Goal: Obtain resource: Obtain resource

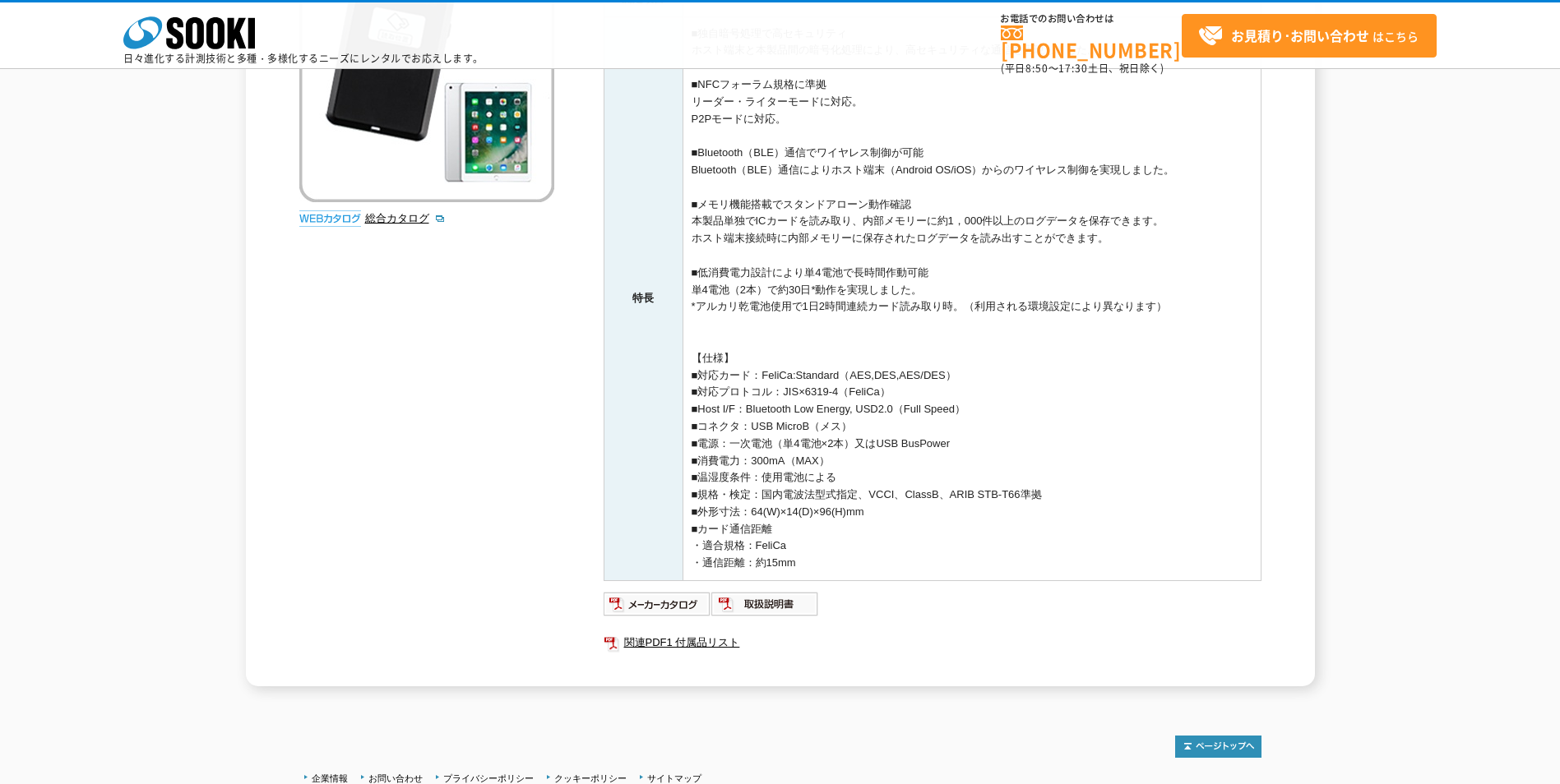
scroll to position [328, 0]
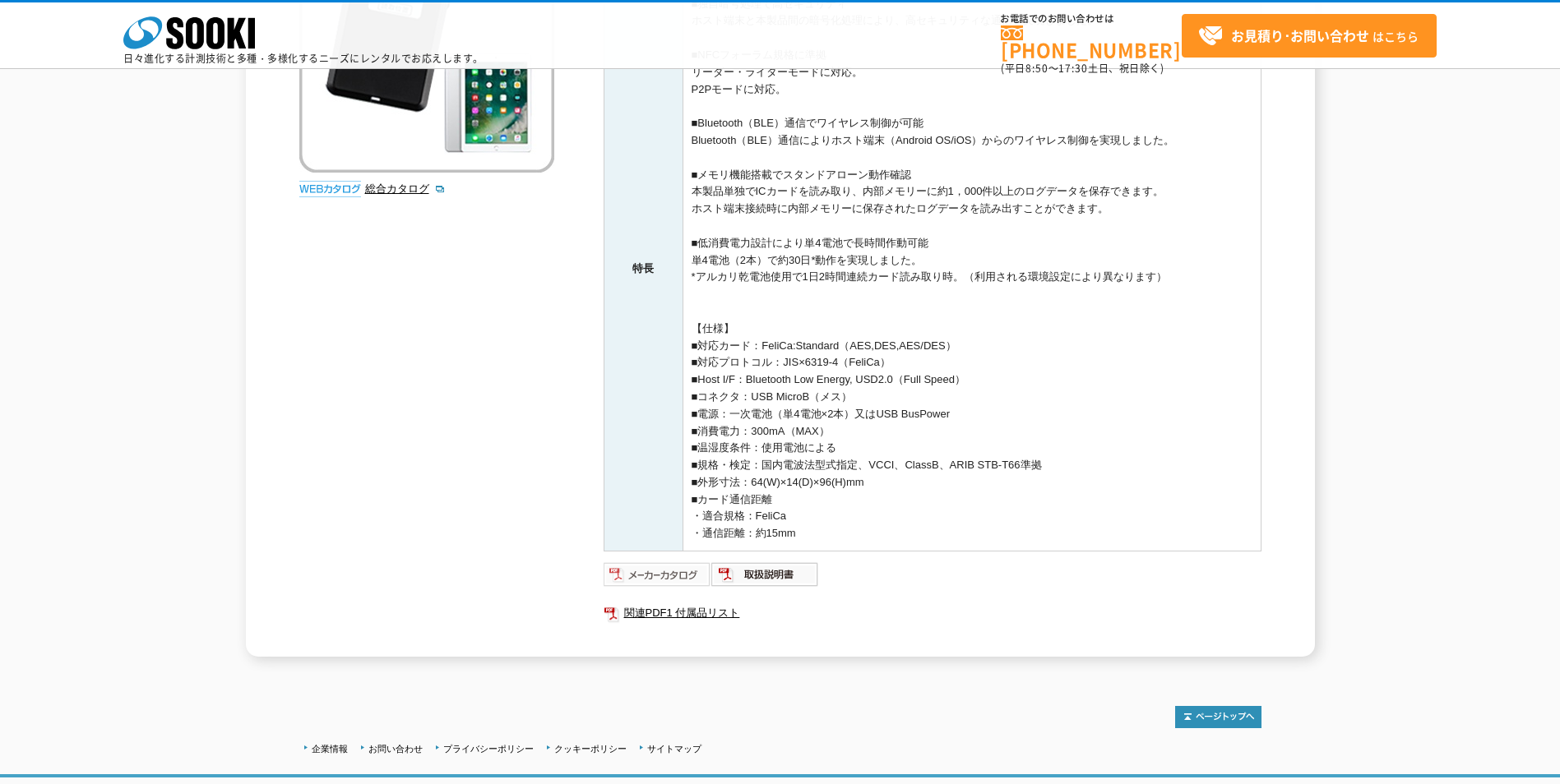
click at [685, 576] on img at bounding box center [657, 574] width 108 height 26
click at [777, 584] on img at bounding box center [765, 574] width 108 height 26
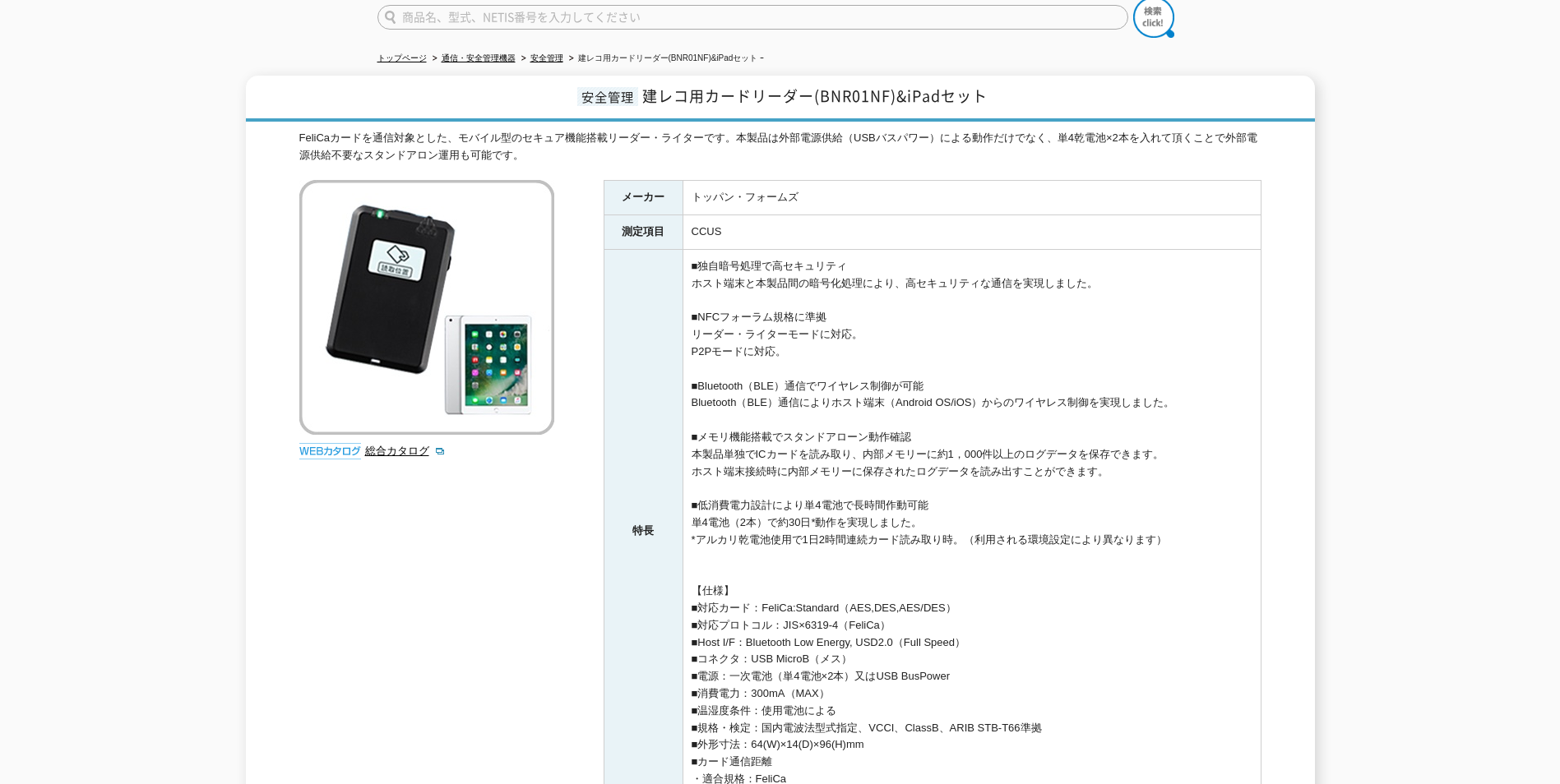
scroll to position [328, 0]
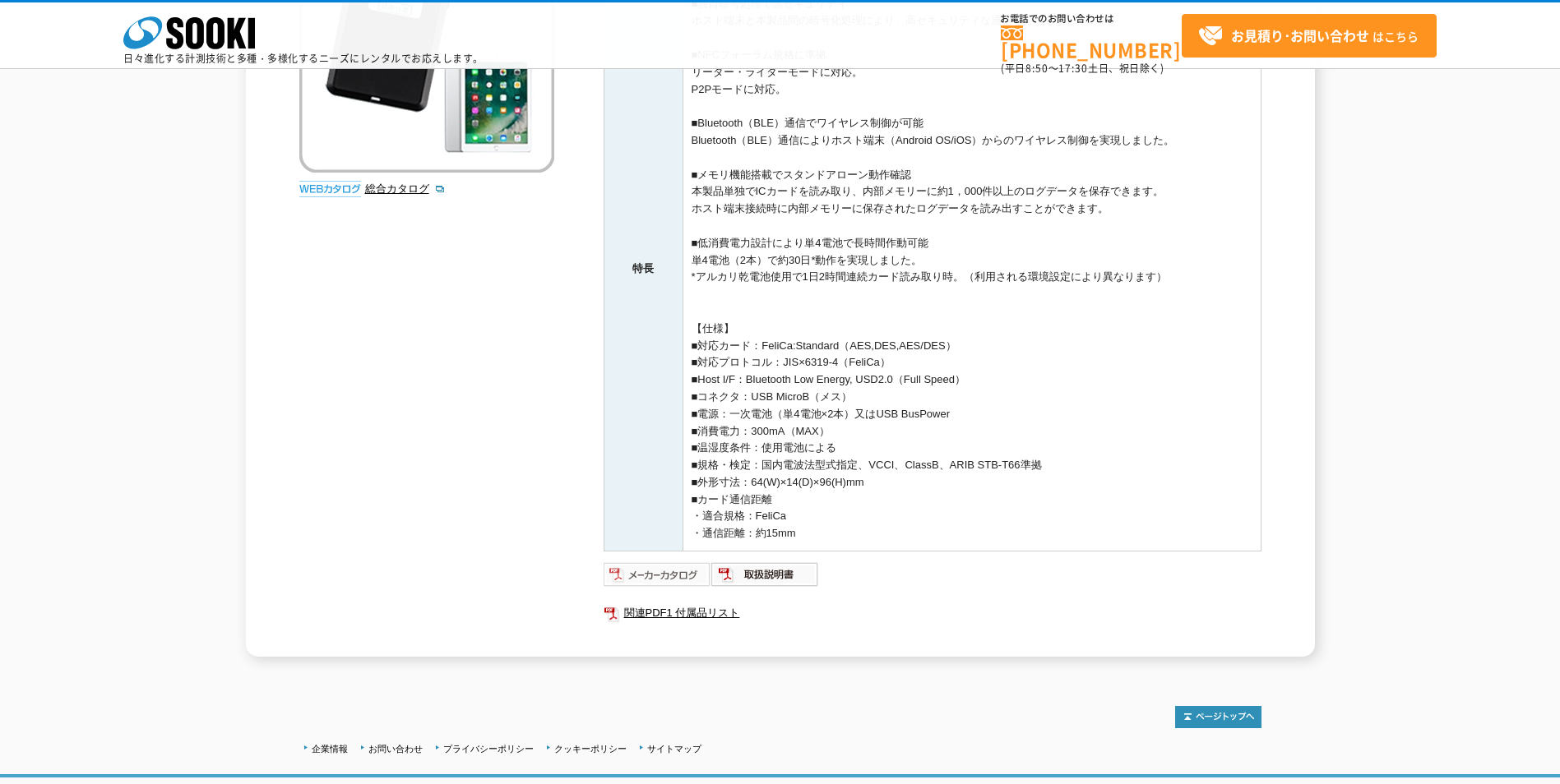
click at [652, 584] on img at bounding box center [657, 574] width 108 height 26
click at [712, 619] on link "関連PDF1 付属品リスト" at bounding box center [932, 613] width 658 height 21
click at [763, 576] on img at bounding box center [765, 574] width 108 height 26
